Goal: Task Accomplishment & Management: Manage account settings

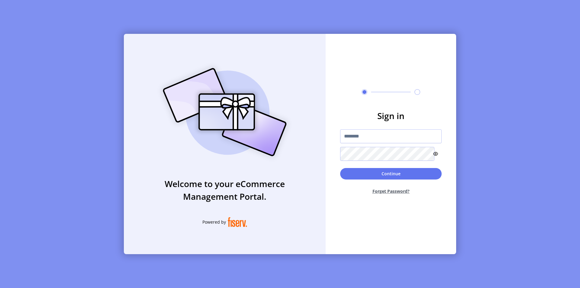
click at [391, 196] on button "Forget Password?" at bounding box center [391, 191] width 102 height 16
click at [384, 138] on input "text" at bounding box center [391, 136] width 102 height 14
type input "**********"
click at [398, 199] on button "Forget Password?" at bounding box center [391, 191] width 102 height 16
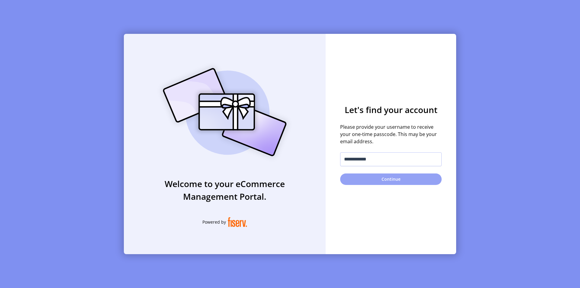
click at [383, 184] on button "Continue" at bounding box center [391, 178] width 102 height 11
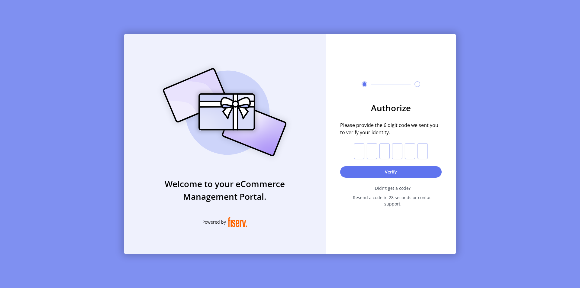
click at [107, 65] on div "Welcome to your eCommerce Management Portal. Powered by Authorize Please provid…" at bounding box center [290, 144] width 580 height 288
click at [288, 118] on img at bounding box center [225, 112] width 142 height 102
click at [97, 82] on div "Welcome to your eCommerce Management Portal. Powered by Authorize Please provid…" at bounding box center [290, 144] width 580 height 288
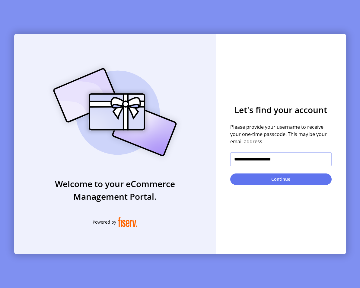
drag, startPoint x: 298, startPoint y: 164, endPoint x: 247, endPoint y: 165, distance: 50.8
click at [247, 165] on input "**********" at bounding box center [282, 159] width 102 height 14
type input "*"
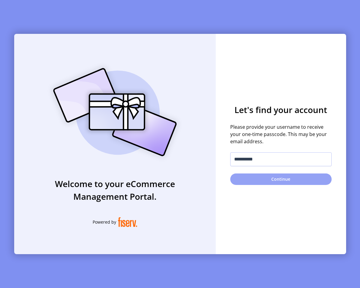
click at [261, 185] on button "Continue" at bounding box center [282, 178] width 102 height 11
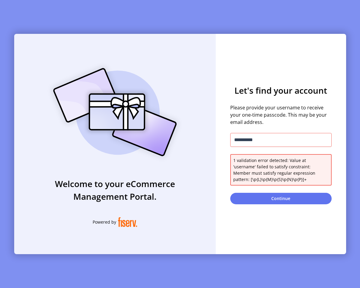
click at [270, 179] on span "1 validation error detected: Value at 'username' failed to satisfy constraint: …" at bounding box center [281, 169] width 95 height 25
drag, startPoint x: 266, startPoint y: 140, endPoint x: 212, endPoint y: 139, distance: 54.4
click at [212, 139] on div "**********" at bounding box center [180, 144] width 332 height 220
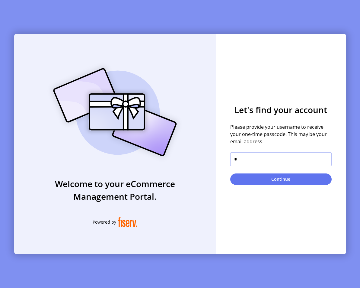
type input "*"
click at [225, 180] on form "Let's find your account Please provide your username to receive your one-time p…" at bounding box center [281, 144] width 131 height 82
click at [247, 183] on button "Continue" at bounding box center [282, 178] width 102 height 11
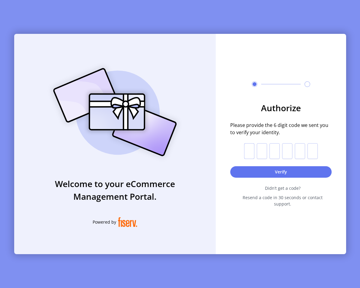
click at [251, 159] on input "text" at bounding box center [249, 151] width 10 height 16
type input "*"
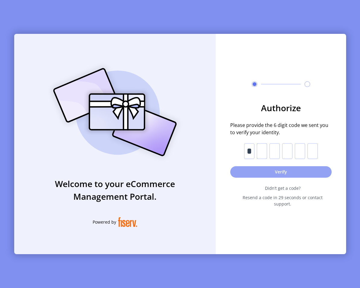
type input "*"
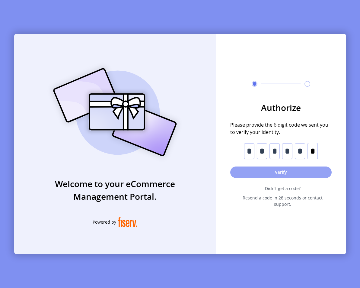
type input "*"
click at [257, 175] on button "Verify" at bounding box center [282, 171] width 102 height 11
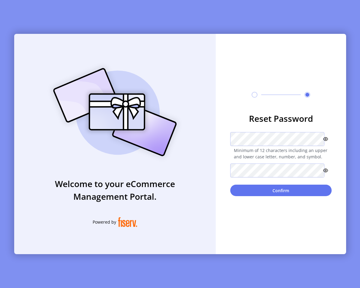
click at [324, 137] on icon at bounding box center [326, 139] width 5 height 5
click at [205, 161] on div "Welcome to your eCommerce Management Portal. Powered by" at bounding box center [115, 144] width 202 height 220
click at [219, 172] on form "Reset Password * Minimum of 12 characters including an upper and lower case let…" at bounding box center [281, 154] width 131 height 84
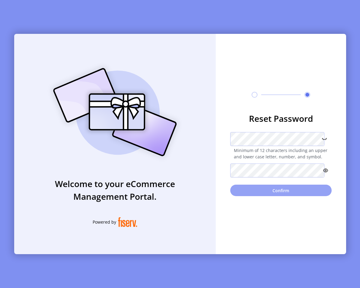
click at [256, 193] on button "Confirm" at bounding box center [282, 190] width 102 height 11
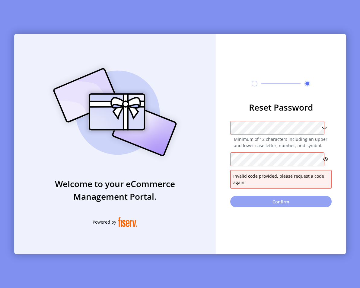
click at [254, 207] on button "Confirm" at bounding box center [282, 201] width 102 height 11
